Goal: Contribute content

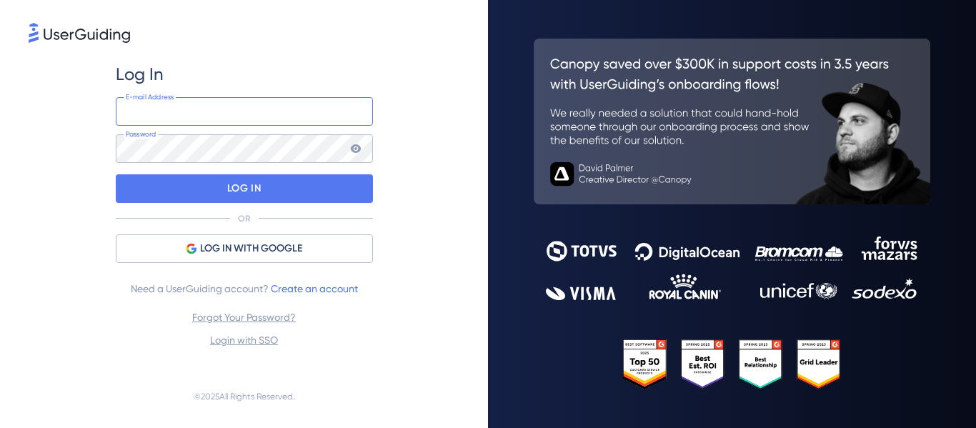
click at [201, 113] on input "email" at bounding box center [244, 111] width 257 height 29
type input "[PERSON_NAME][EMAIL_ADDRESS][DOMAIN_NAME]"
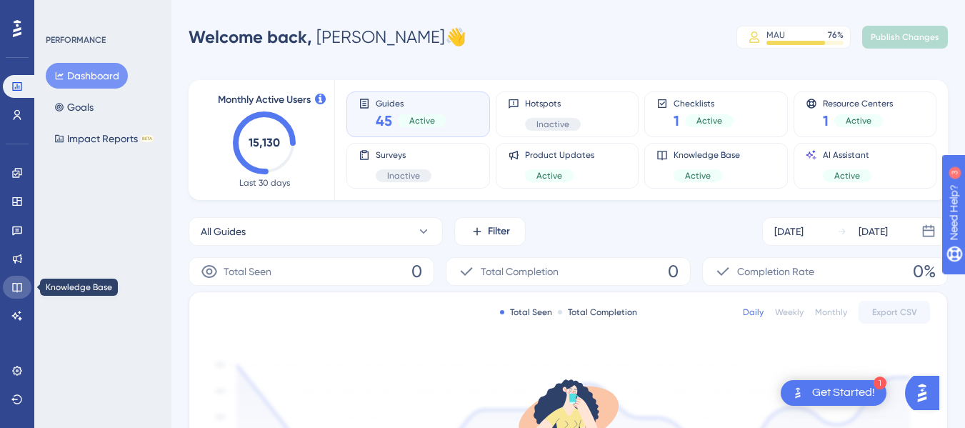
click at [19, 283] on icon at bounding box center [16, 287] width 9 height 9
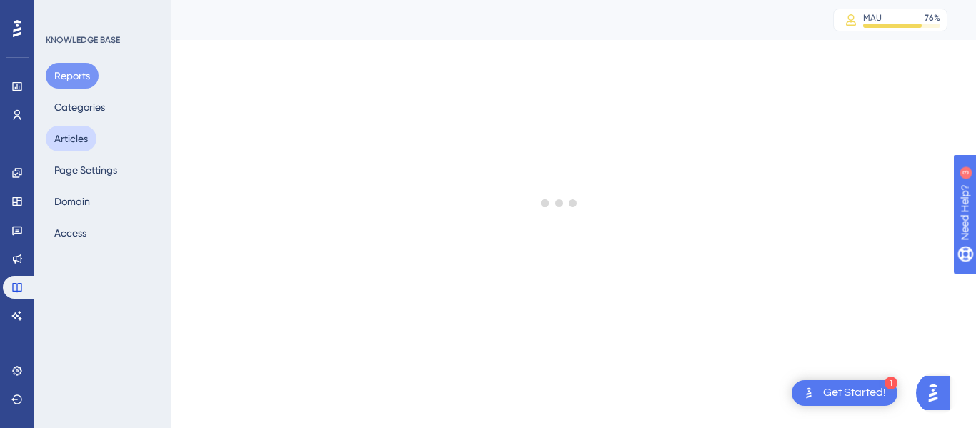
click at [89, 140] on button "Articles" at bounding box center [71, 139] width 51 height 26
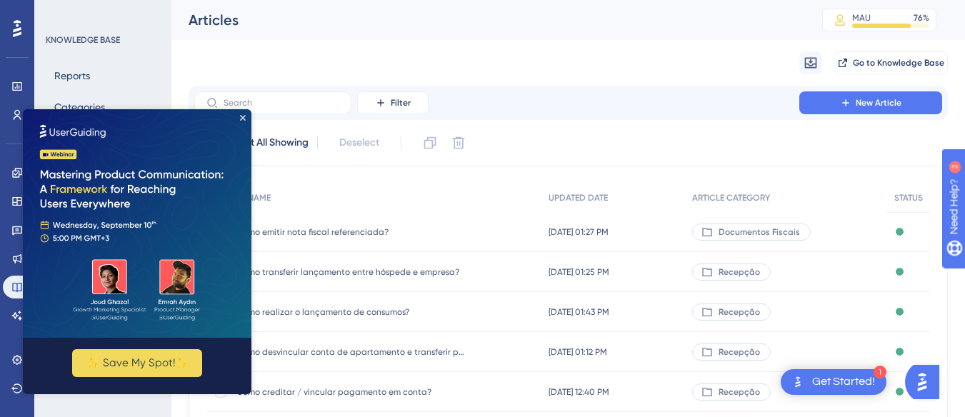
click at [246, 116] on img at bounding box center [137, 223] width 229 height 229
click at [245, 119] on icon "Close Preview" at bounding box center [243, 118] width 6 height 6
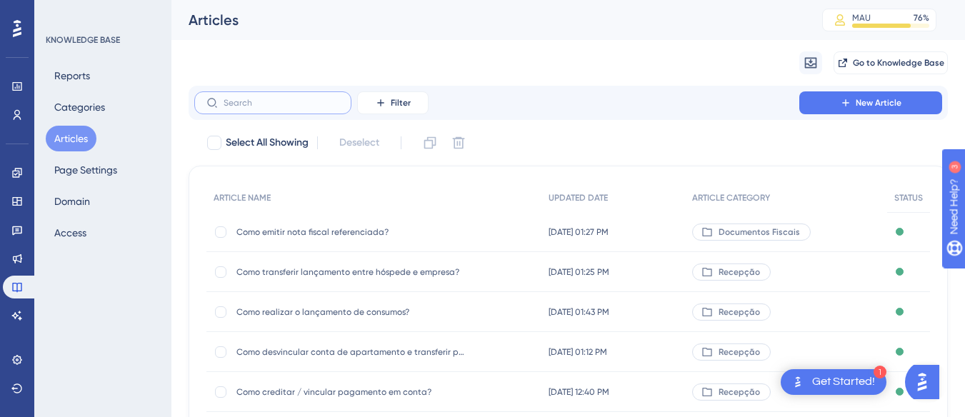
click at [241, 106] on input "text" at bounding box center [282, 103] width 116 height 10
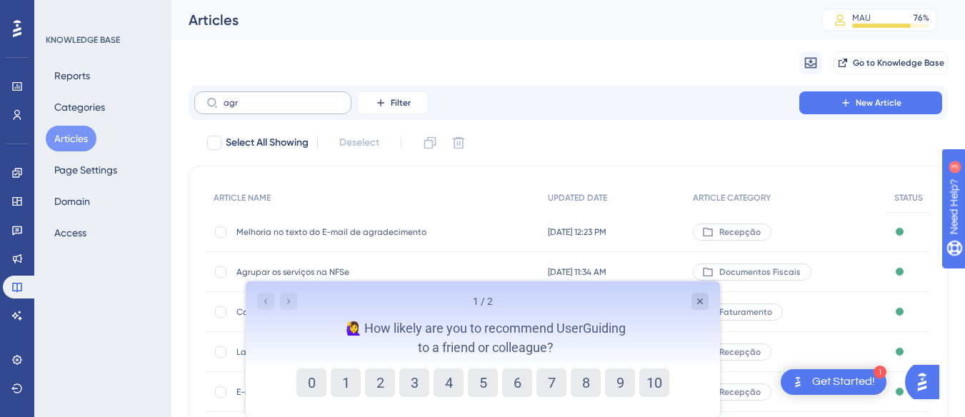
click at [273, 110] on label "agr" at bounding box center [272, 102] width 157 height 23
click at [273, 108] on input "agr" at bounding box center [282, 103] width 116 height 10
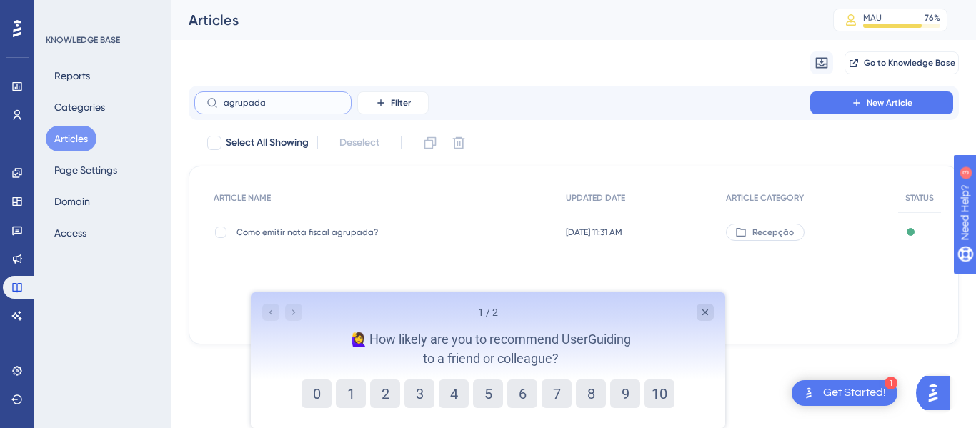
type input "agrupada"
click at [334, 234] on span "Como emitir nota fiscal agrupada?" at bounding box center [350, 231] width 229 height 11
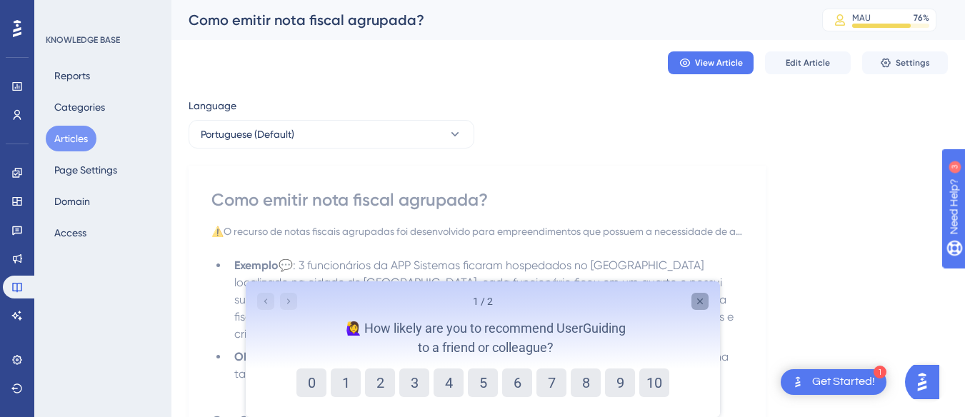
click at [694, 305] on icon "Close survey" at bounding box center [699, 301] width 11 height 11
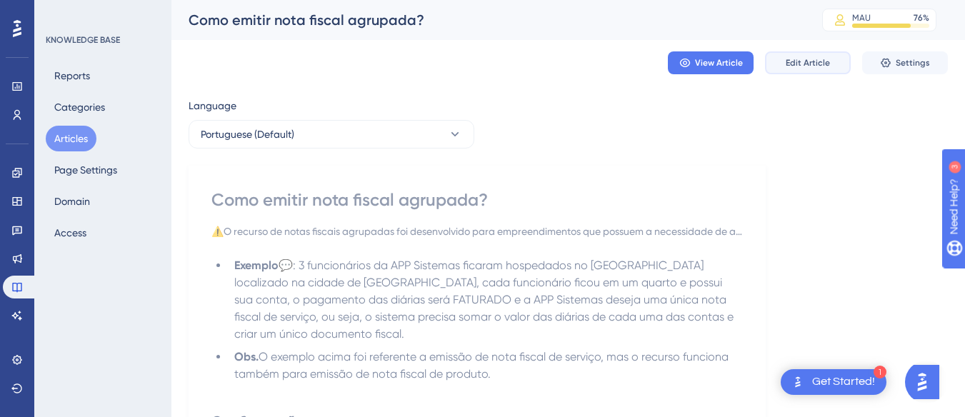
click at [814, 65] on span "Edit Article" at bounding box center [808, 62] width 44 height 11
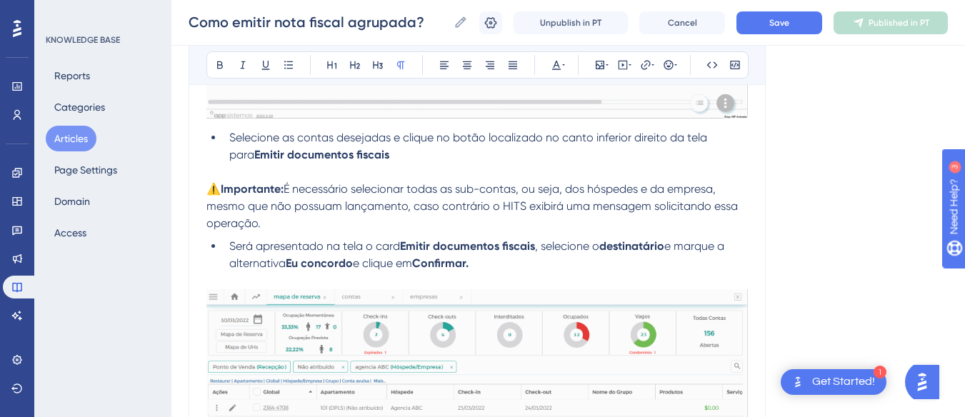
scroll to position [2468, 0]
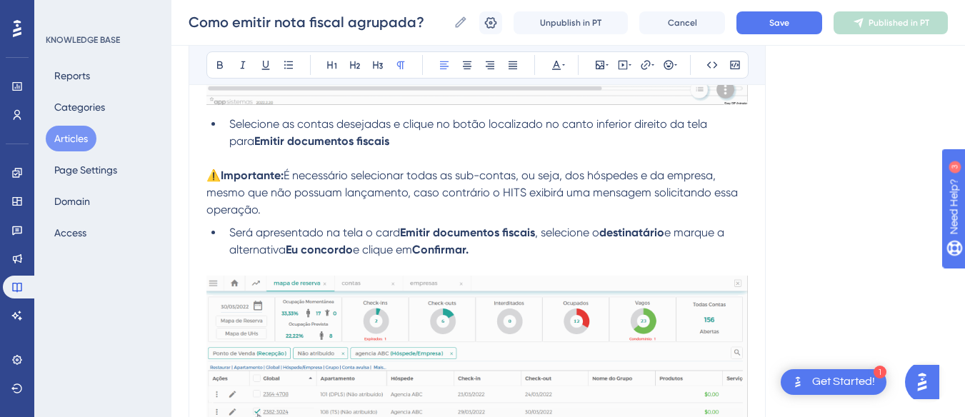
click at [299, 209] on p "⚠️Importante: É necessário selecionar todas as sub-contas, ou seja, dos hóspede…" at bounding box center [477, 192] width 542 height 51
click at [406, 192] on span "É necessário selecionar todas as sub-contas, ou seja, dos hóspedes e da empresa…" at bounding box center [473, 193] width 534 height 48
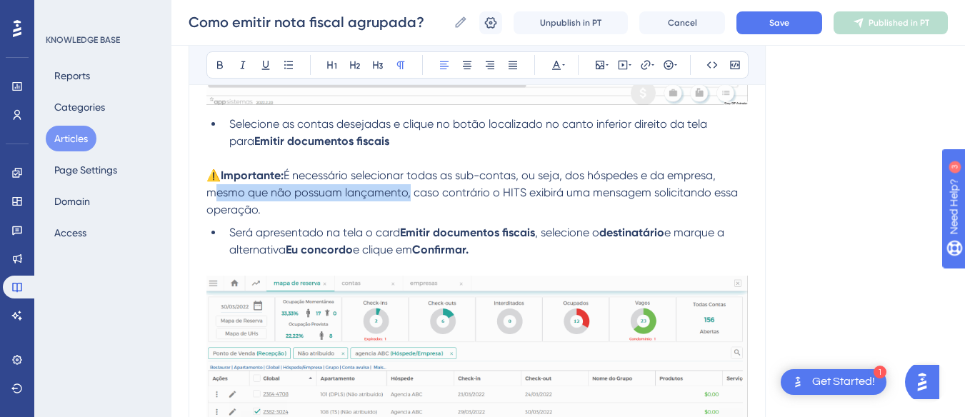
drag, startPoint x: 406, startPoint y: 194, endPoint x: 206, endPoint y: 200, distance: 199.4
click at [206, 200] on p "⚠️Importante: É necessário selecionar todas as sub-contas, ou seja, dos hóspede…" at bounding box center [477, 192] width 542 height 51
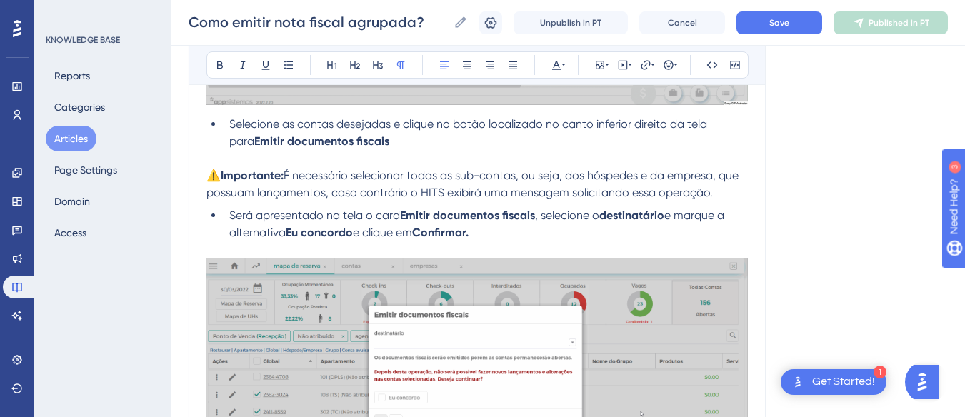
click at [722, 179] on span "É necessário selecionar todas as sub-contas, ou seja, dos hóspedes e da empresa…" at bounding box center [473, 184] width 535 height 31
click at [717, 191] on p "⚠️Importante: É necessário selecionar todas as sub-contas, ou seja, dos hóspede…" at bounding box center [477, 184] width 542 height 34
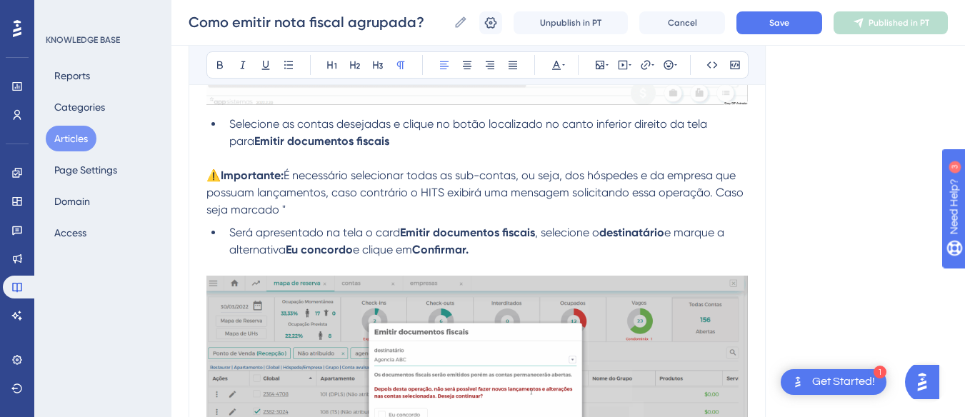
click at [712, 194] on span "É necessário selecionar todas as sub-contas, ou seja, dos hóspedes e da empresa…" at bounding box center [476, 193] width 540 height 48
drag, startPoint x: 297, startPoint y: 210, endPoint x: 712, endPoint y: 192, distance: 415.5
click at [712, 192] on p "⚠️Importante: É necessário selecionar todas as sub-contas, ou seja, dos hóspede…" at bounding box center [477, 192] width 542 height 51
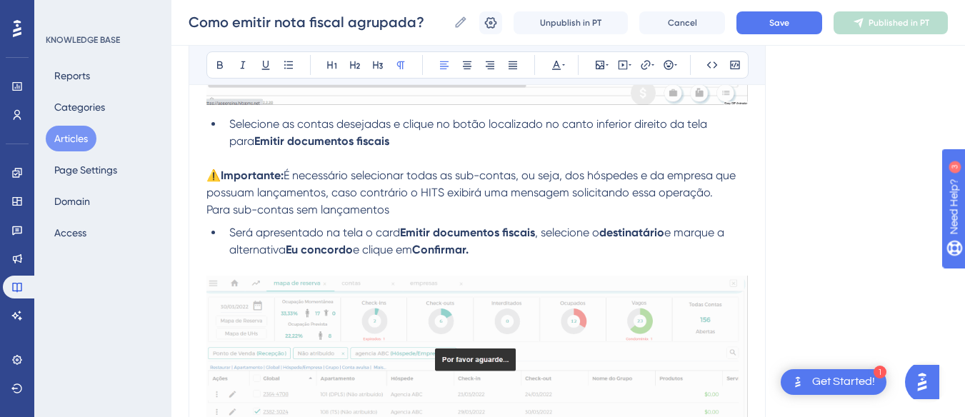
click at [207, 211] on span "Para sub-contas sem lançamentos" at bounding box center [297, 210] width 183 height 14
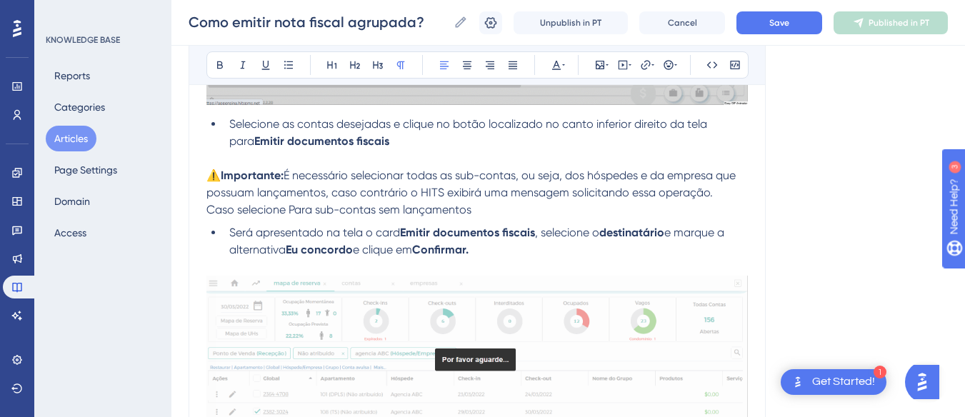
click at [319, 210] on span "Caso selecione Para sub-contas sem lançamentos" at bounding box center [338, 210] width 265 height 14
click at [479, 207] on p "Caso selecione sub-contas sem lançamentos" at bounding box center [477, 209] width 542 height 17
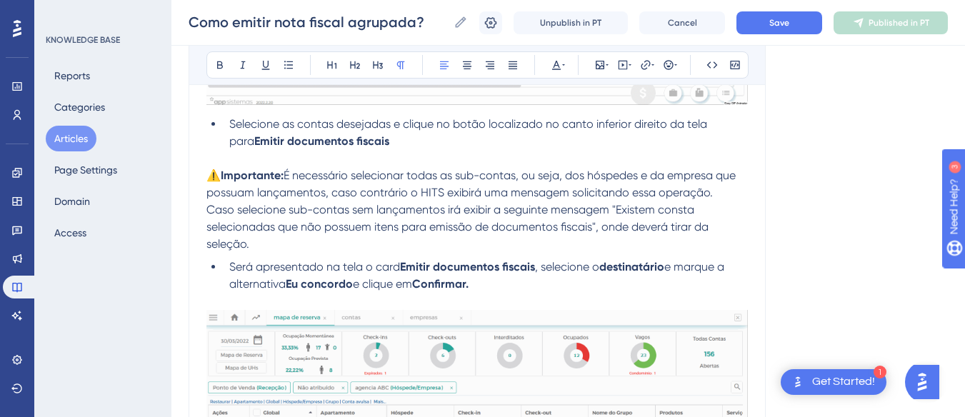
click at [432, 209] on span "Caso selecione sub-contas sem lançamentos irá exibir a seguinte mensagem "Exist…" at bounding box center [458, 227] width 505 height 48
drag, startPoint x: 572, startPoint y: 179, endPoint x: 520, endPoint y: 179, distance: 51.4
click at [521, 179] on span "É necessário selecionar todas as sub-contas, ou seja, dos hóspedes e da empresa…" at bounding box center [472, 184] width 532 height 31
click at [654, 195] on span "É necessário selecionar todas as sub-contas dos hóspedes e da empresa que possu…" at bounding box center [474, 184] width 537 height 31
drag, startPoint x: 284, startPoint y: 210, endPoint x: 207, endPoint y: 214, distance: 77.3
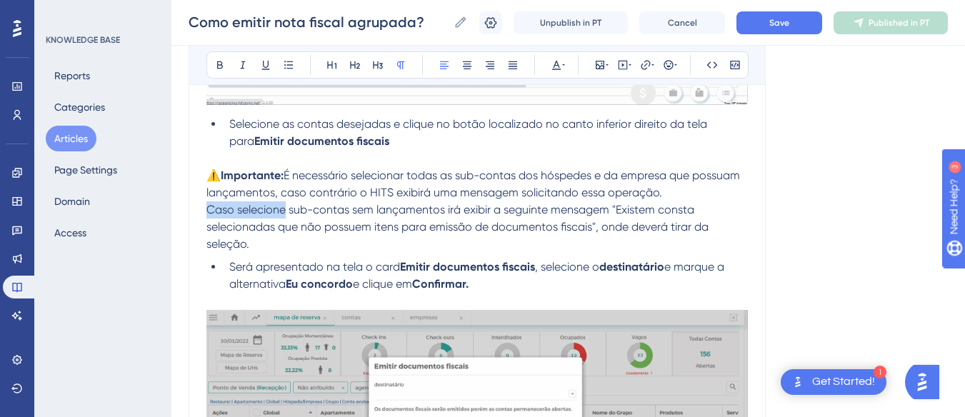
click at [207, 214] on span "Caso selecione sub-contas sem lançamentos irá exibir a seguinte mensagem "Exist…" at bounding box center [458, 227] width 505 height 48
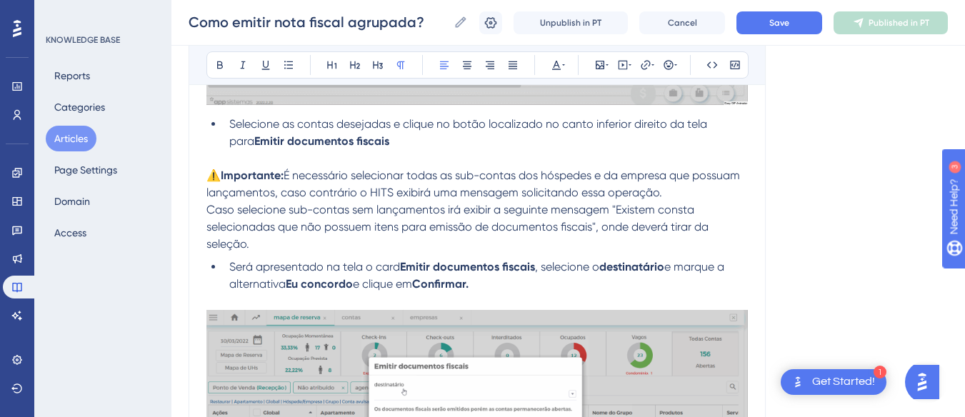
click at [684, 211] on span "Caso selecione sub-contas sem lançamentos irá exibir a seguinte mensagem "Exist…" at bounding box center [458, 227] width 505 height 48
click at [300, 239] on p "Caso selecione sub-contas sem lançamentos irá exibir a seguinte mensagem "Exist…" at bounding box center [477, 226] width 542 height 51
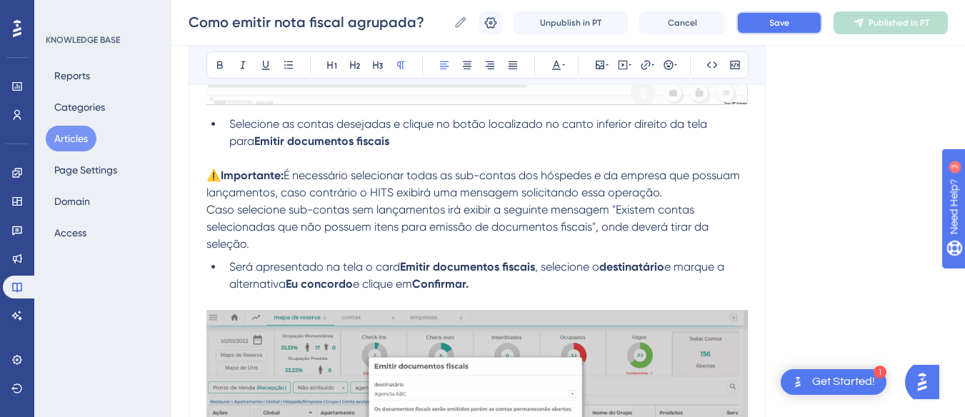
click at [769, 23] on span "Save" at bounding box center [779, 22] width 20 height 11
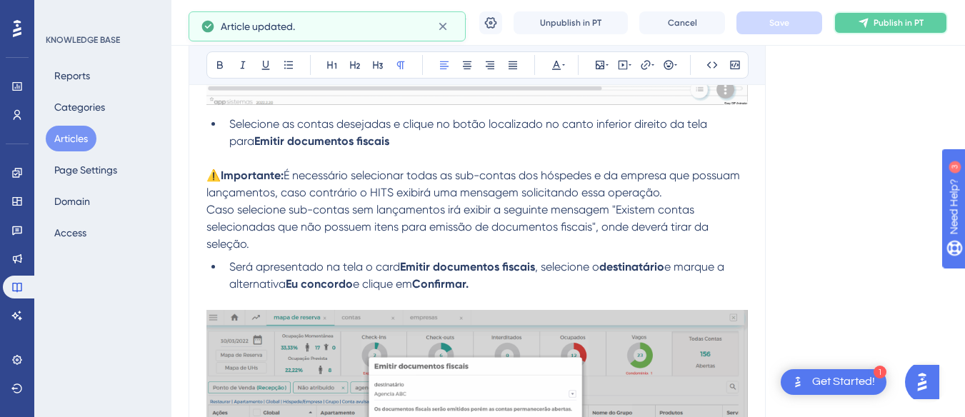
click at [879, 25] on span "Publish in PT" at bounding box center [899, 22] width 50 height 11
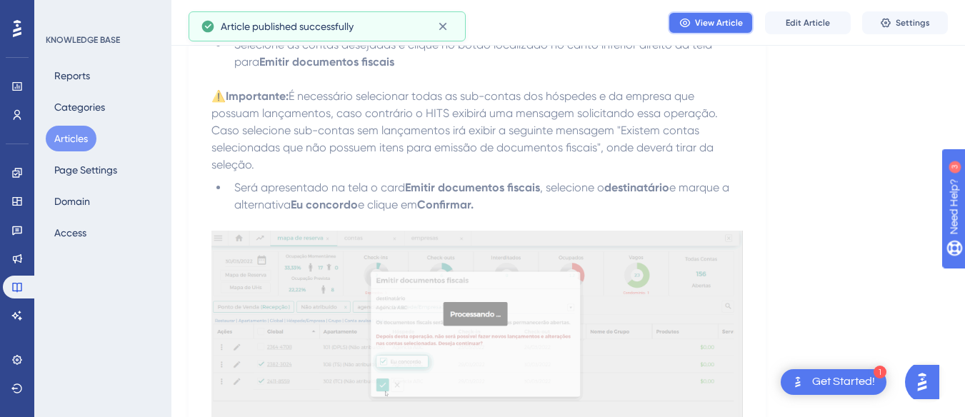
click at [737, 24] on span "View Article" at bounding box center [719, 22] width 48 height 11
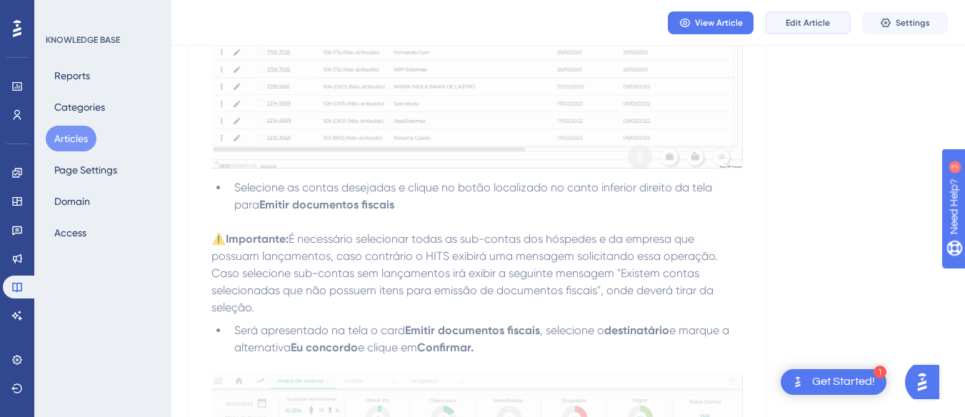
click at [832, 25] on button "Edit Article" at bounding box center [808, 22] width 86 height 23
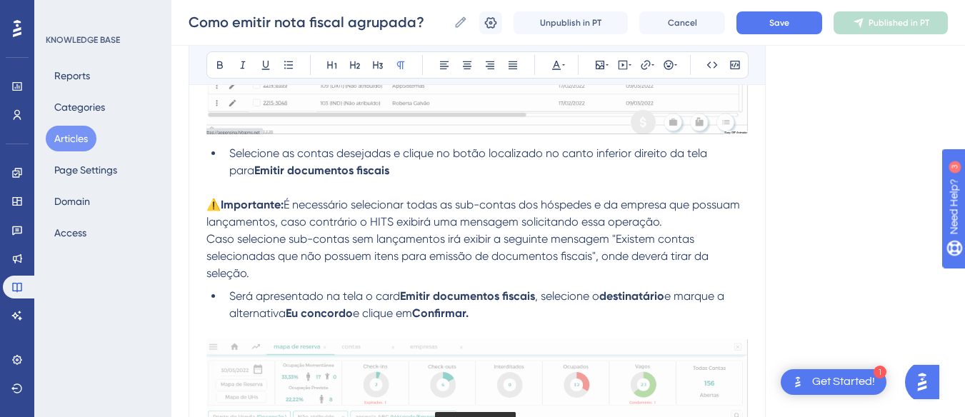
scroll to position [2466, 0]
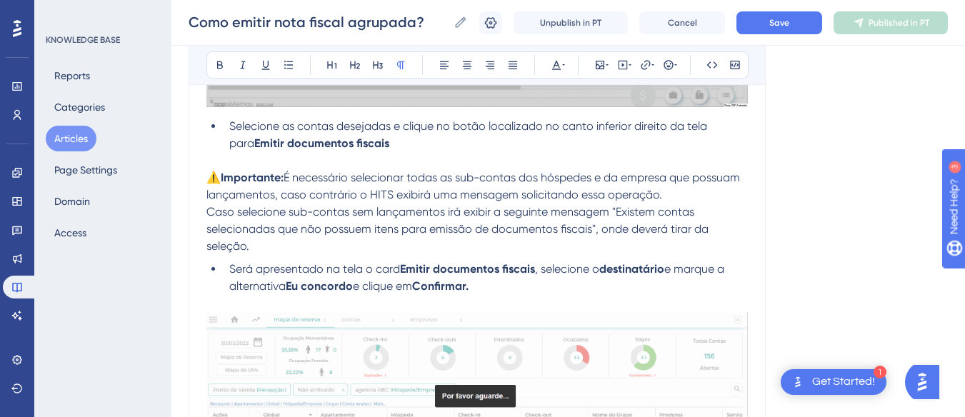
click at [279, 246] on p "Caso selecione sub-contas sem lançamentos irá exibir a seguinte mensagem "Exist…" at bounding box center [477, 229] width 542 height 51
